Goal: Check status: Check status

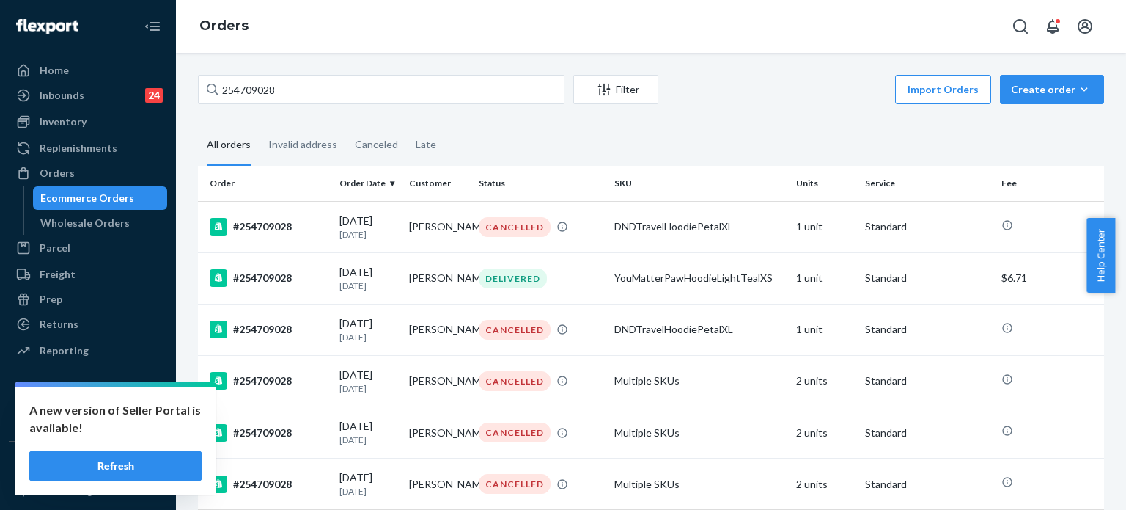
click at [266, 92] on input "254709028" at bounding box center [381, 89] width 367 height 29
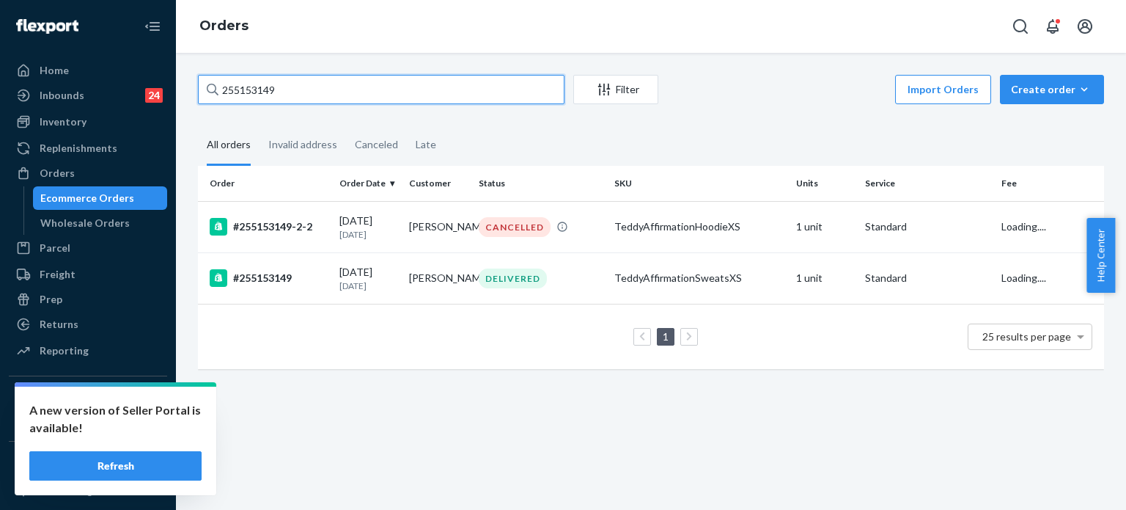
click at [383, 94] on input "255153149" at bounding box center [381, 89] width 367 height 29
paste input "212420"
type input "255212420"
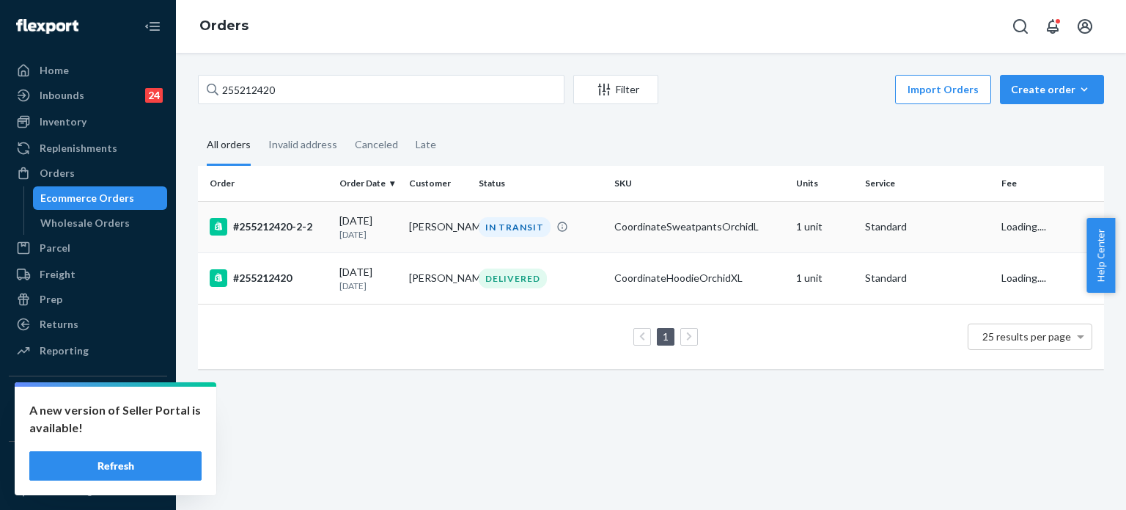
click at [595, 224] on div "IN TRANSIT" at bounding box center [541, 227] width 130 height 20
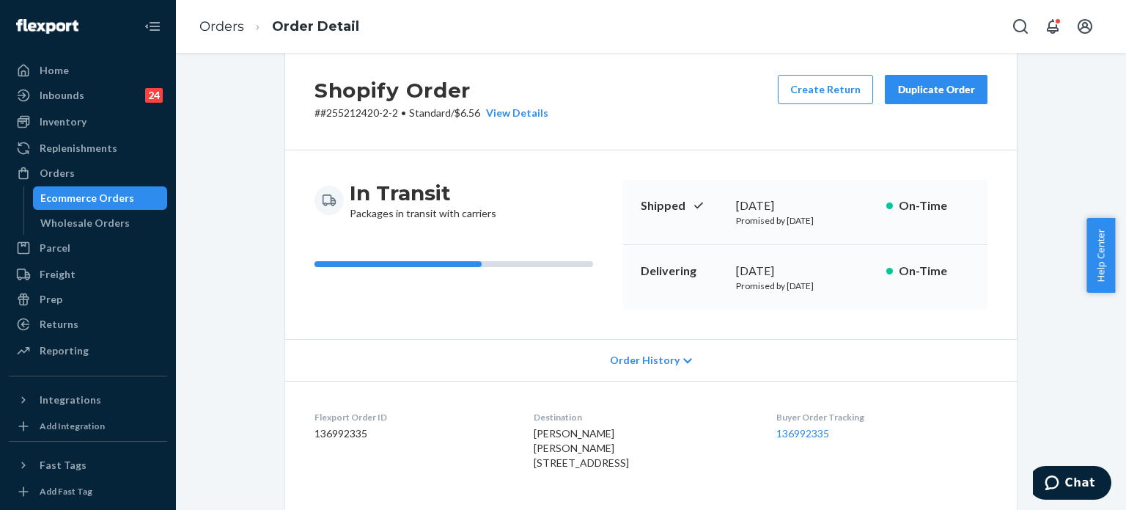
scroll to position [48, 0]
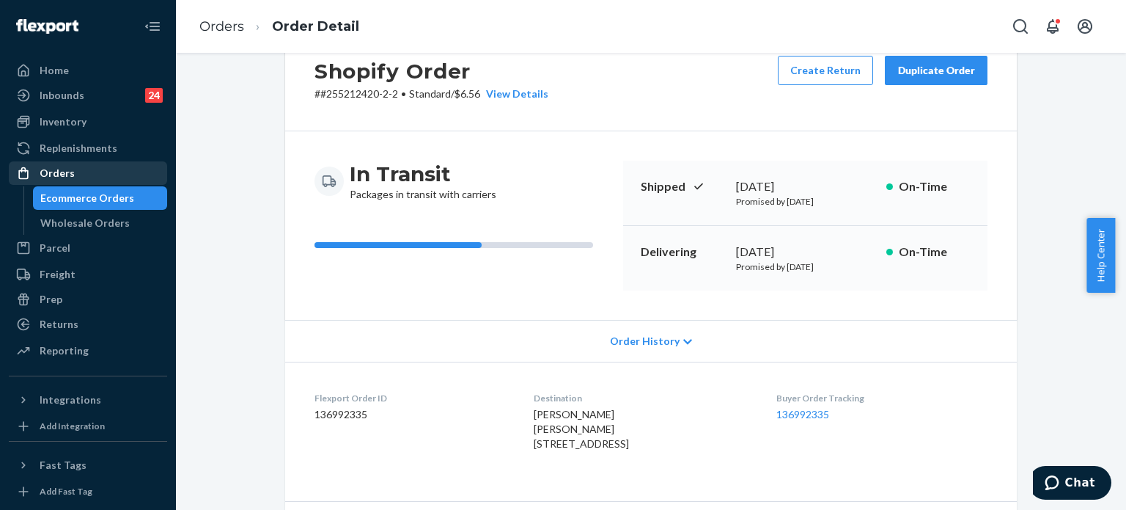
click at [127, 174] on div "Orders" at bounding box center [87, 173] width 155 height 21
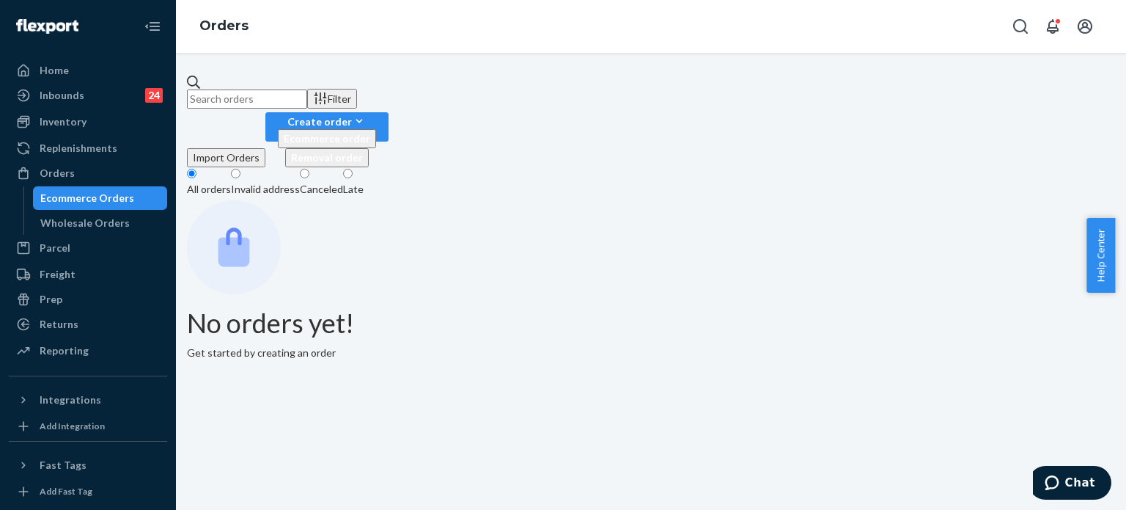
click at [327, 67] on div "Filter Import Orders Create order Ecommerce order Removal order All orders Inva…" at bounding box center [651, 281] width 950 height 457
click at [307, 90] on input "text" at bounding box center [247, 98] width 120 height 19
paste input "255080835"
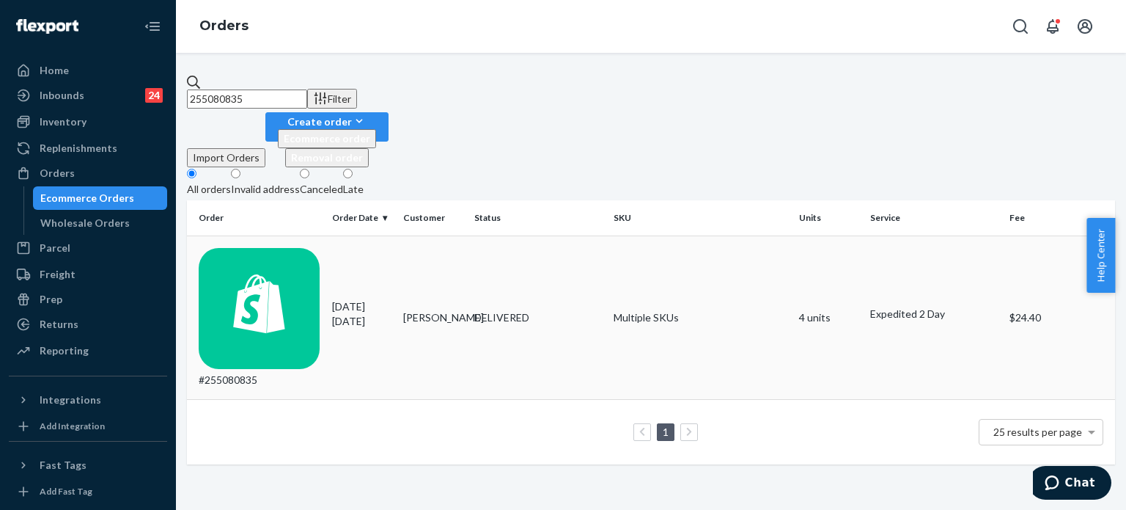
type input "255080835"
click at [284, 240] on td "#255080835" at bounding box center [256, 317] width 139 height 164
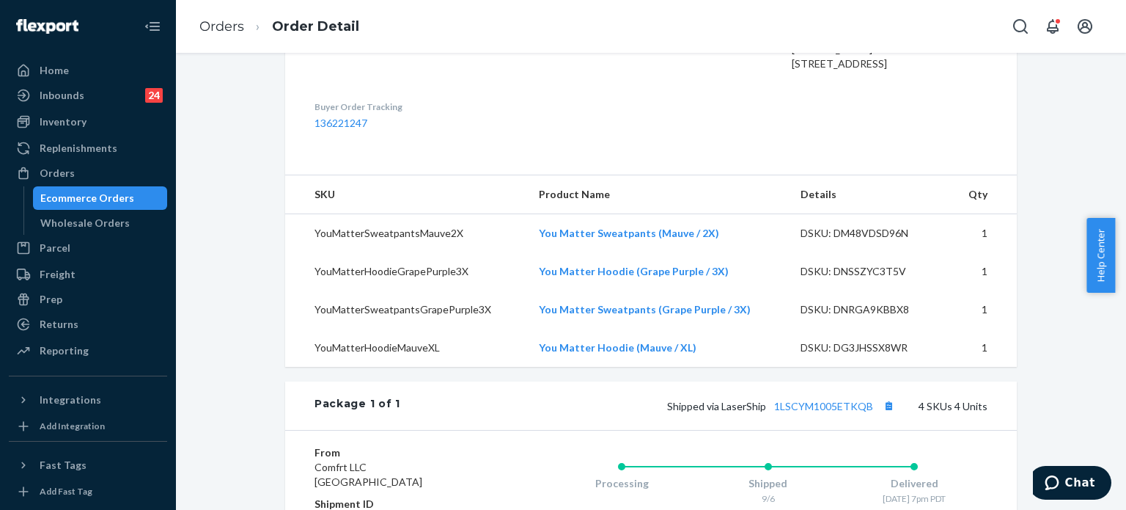
scroll to position [415, 0]
click at [78, 167] on div "Orders" at bounding box center [87, 173] width 155 height 21
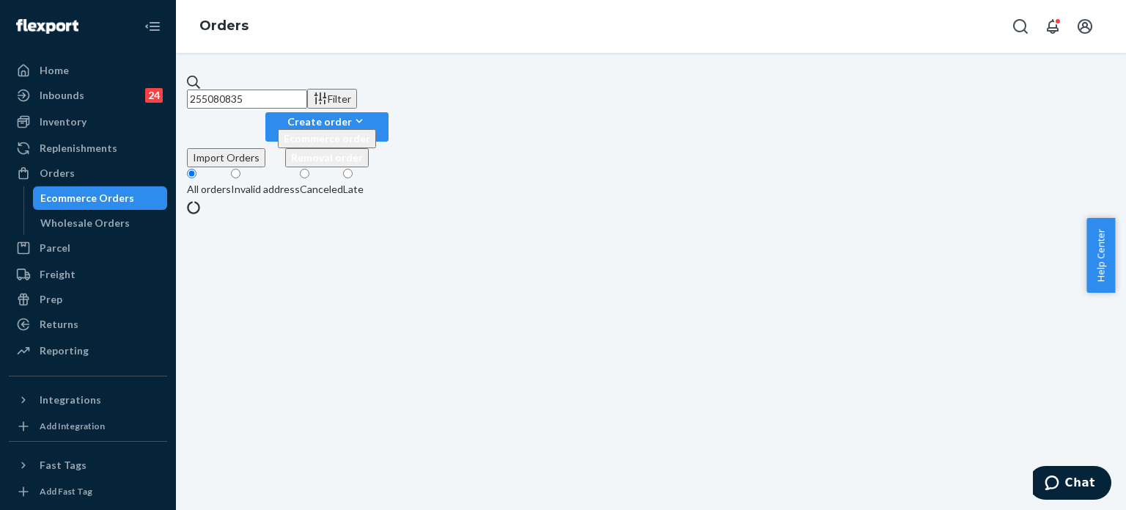
click at [251, 89] on input "255080835" at bounding box center [247, 98] width 120 height 19
paste input "227798"
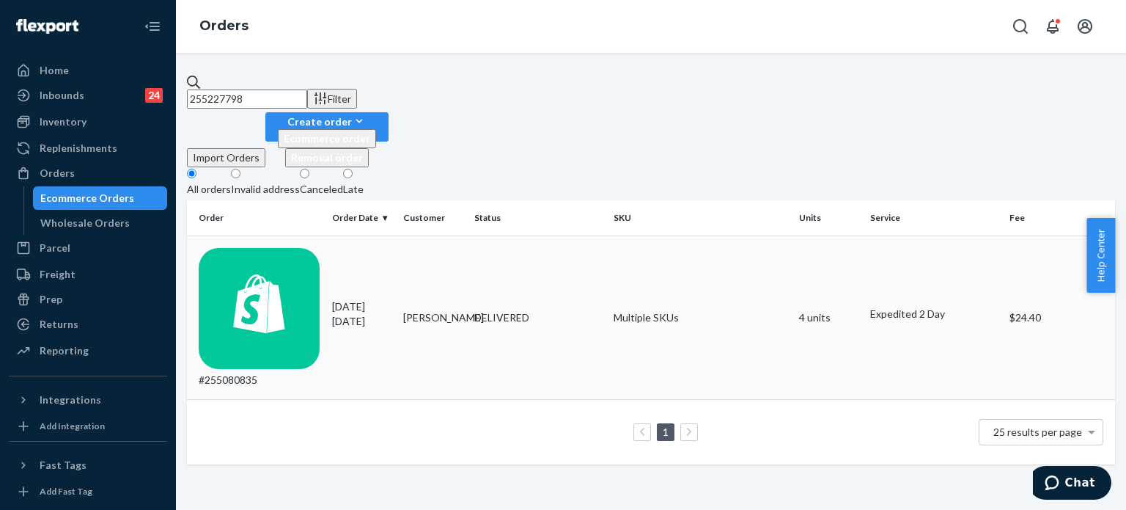
type input "255227798"
click at [282, 248] on div "#255080835" at bounding box center [260, 318] width 122 height 140
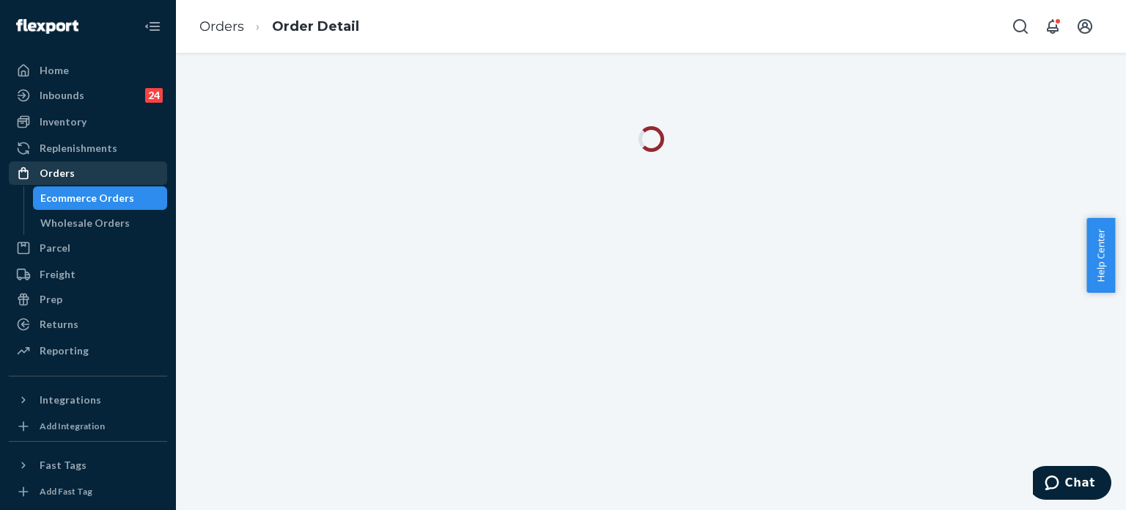
click at [103, 178] on div "Orders" at bounding box center [87, 173] width 155 height 21
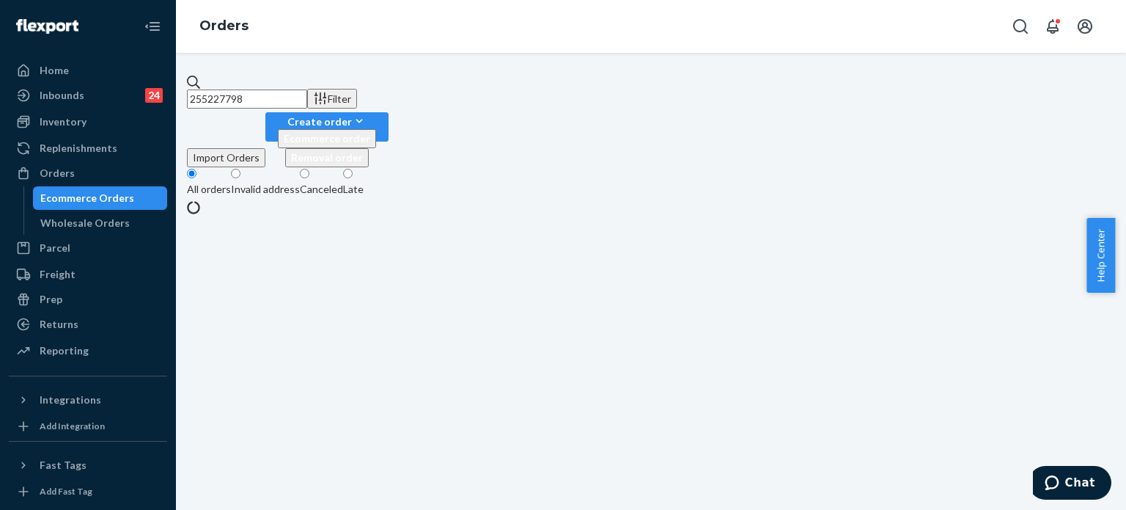
click at [261, 89] on input "255227798" at bounding box center [247, 98] width 120 height 19
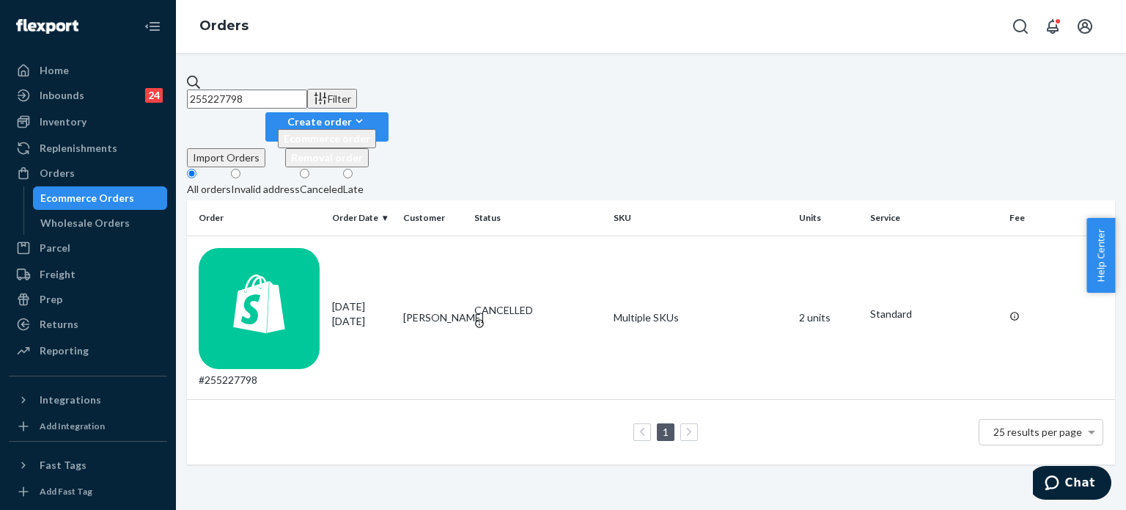
click at [307, 93] on input "255227798" at bounding box center [247, 98] width 120 height 19
paste input "325270"
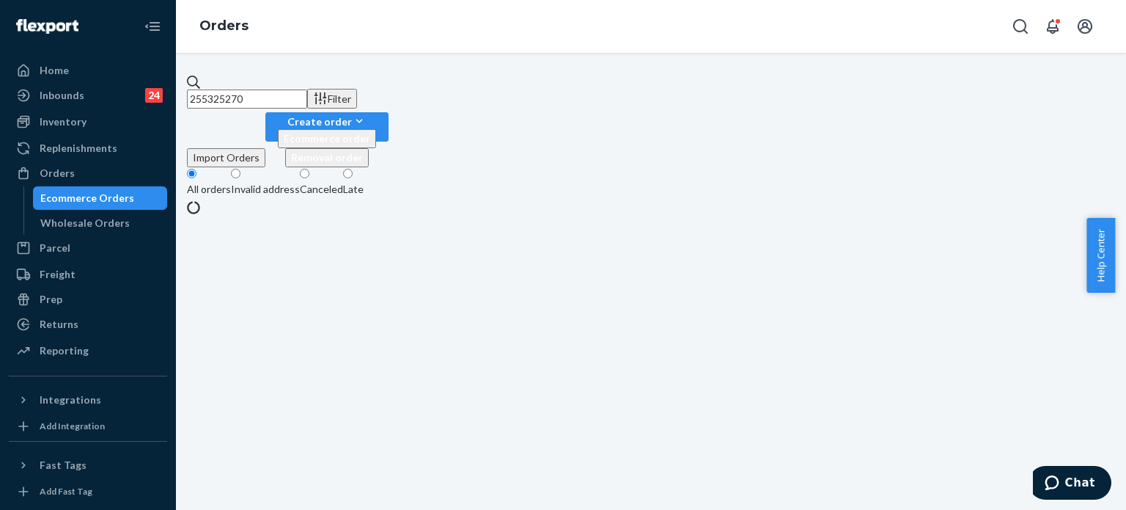
type input "255325270"
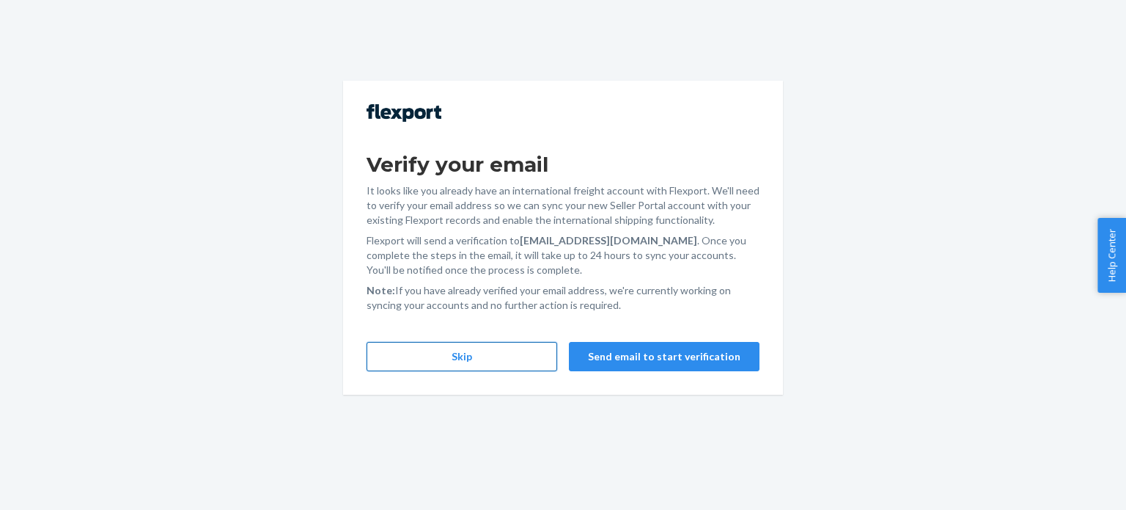
click at [499, 355] on button "Skip" at bounding box center [462, 356] width 191 height 29
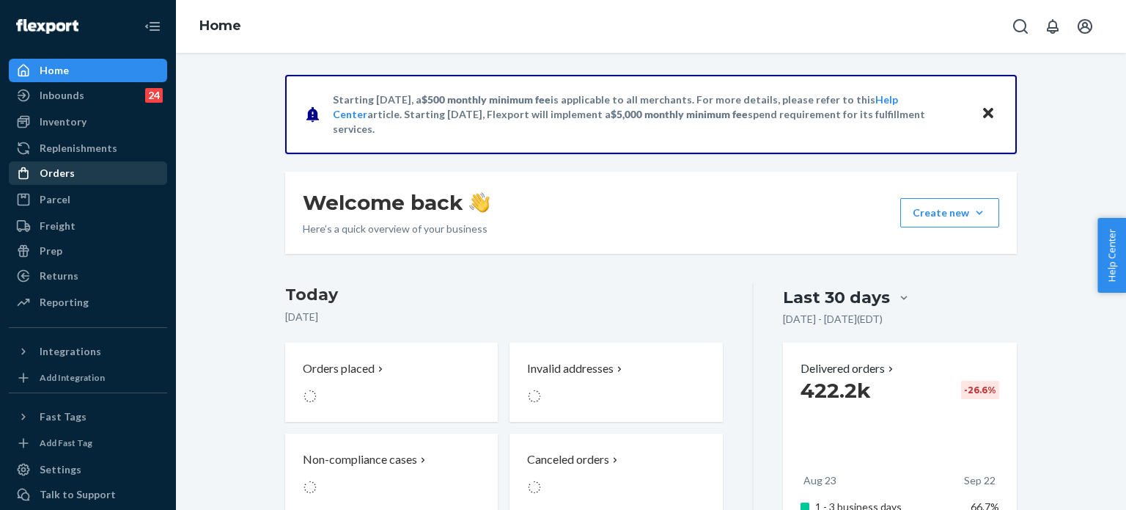
click at [62, 183] on div "Orders" at bounding box center [87, 173] width 155 height 21
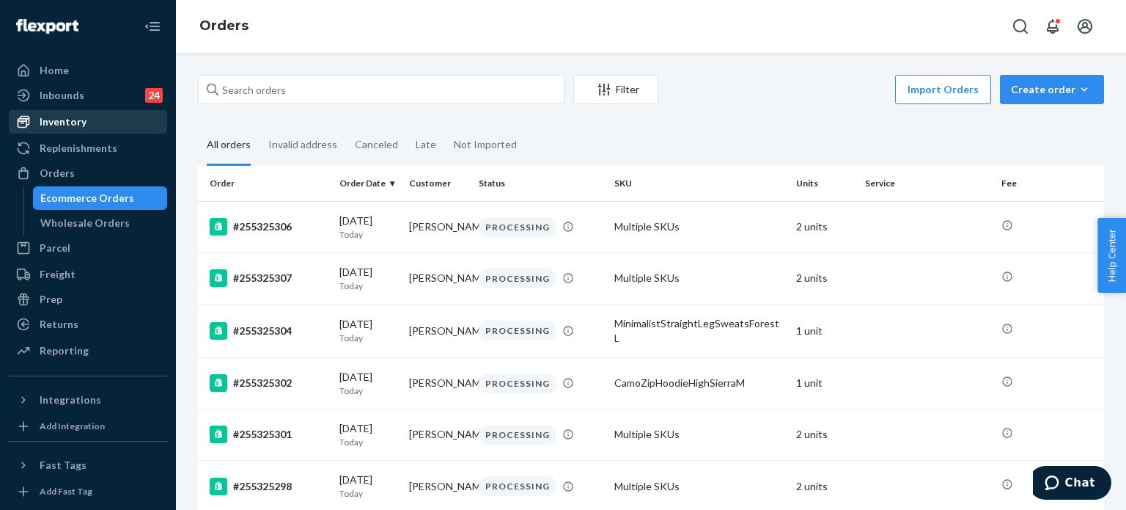
click at [70, 119] on div "Inventory" at bounding box center [63, 121] width 47 height 15
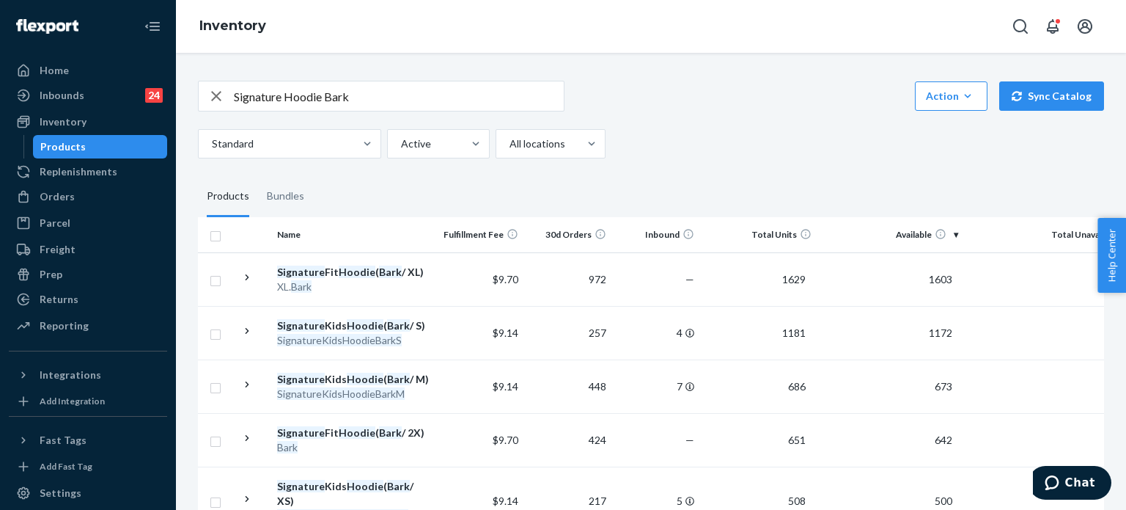
click at [302, 95] on input "Signature Hoodie Bark" at bounding box center [399, 95] width 330 height 29
click at [304, 93] on input "Signature Hoodie Bark" at bounding box center [399, 95] width 330 height 29
type input "Signature sweatpants Bark"
